Goal: Information Seeking & Learning: Learn about a topic

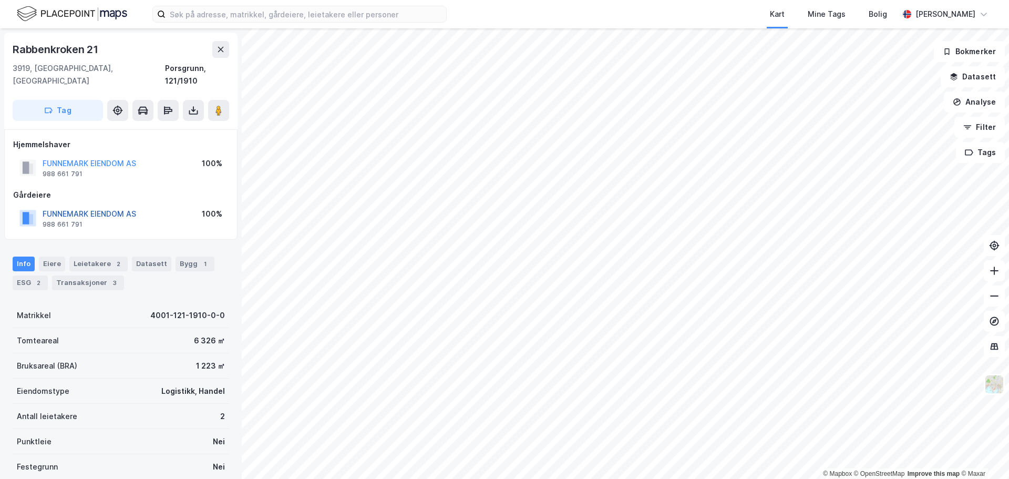
click at [0, 0] on button "FUNNEMARK EIENDOM AS" at bounding box center [0, 0] width 0 height 0
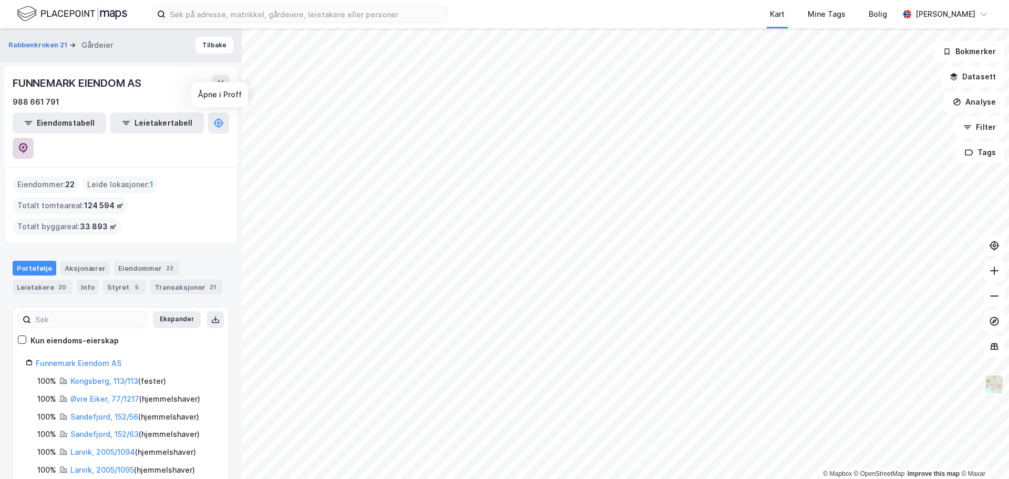
click at [34, 138] on button at bounding box center [23, 148] width 21 height 21
click at [654, 478] on html "Kart Mine Tags [PERSON_NAME] [PERSON_NAME] © Mapbox © OpenStreetMap Improve thi…" at bounding box center [504, 239] width 1009 height 479
